Goal: Task Accomplishment & Management: Complete application form

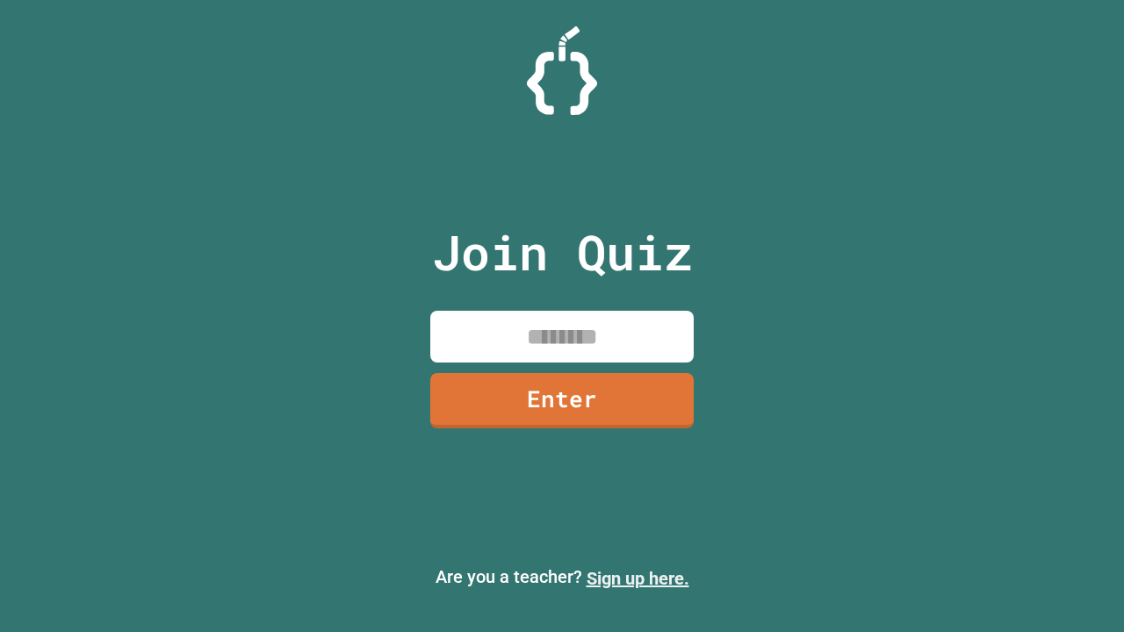
click at [637, 578] on link "Sign up here." at bounding box center [637, 578] width 103 height 21
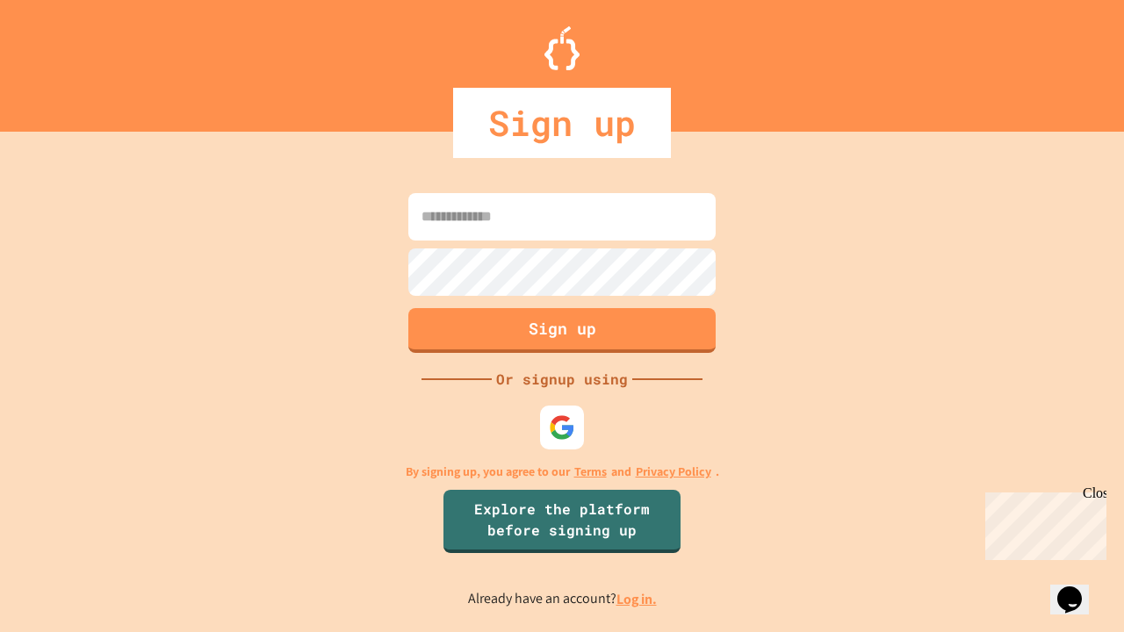
click at [637, 599] on link "Log in." at bounding box center [636, 599] width 40 height 18
